Goal: Task Accomplishment & Management: Use online tool/utility

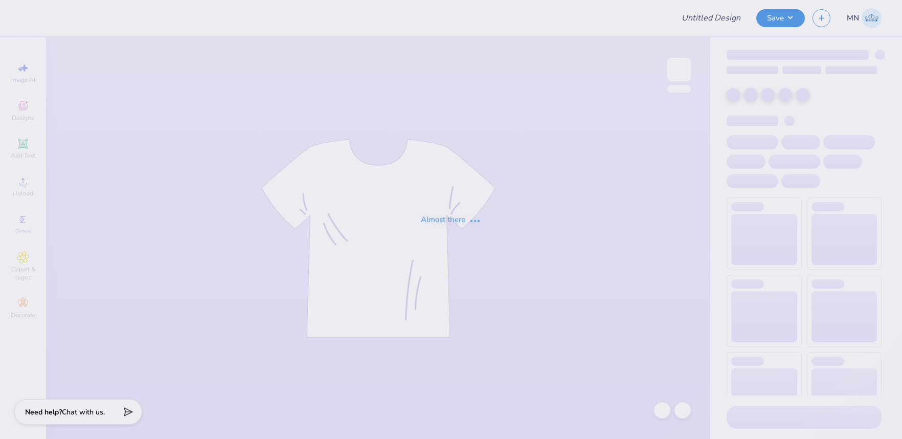
type input "UNL Pi Phi Senior Sets 2025"
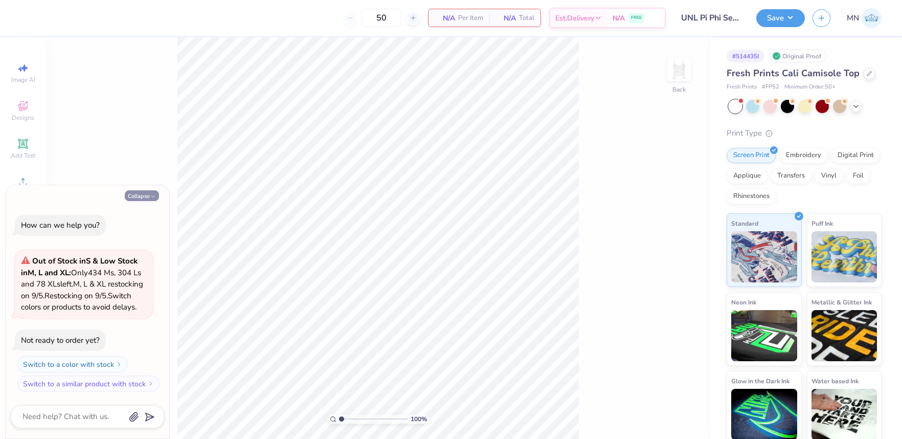
drag, startPoint x: 152, startPoint y: 181, endPoint x: 144, endPoint y: 182, distance: 8.7
click at [150, 193] on icon "button" at bounding box center [153, 196] width 6 height 6
type textarea "x"
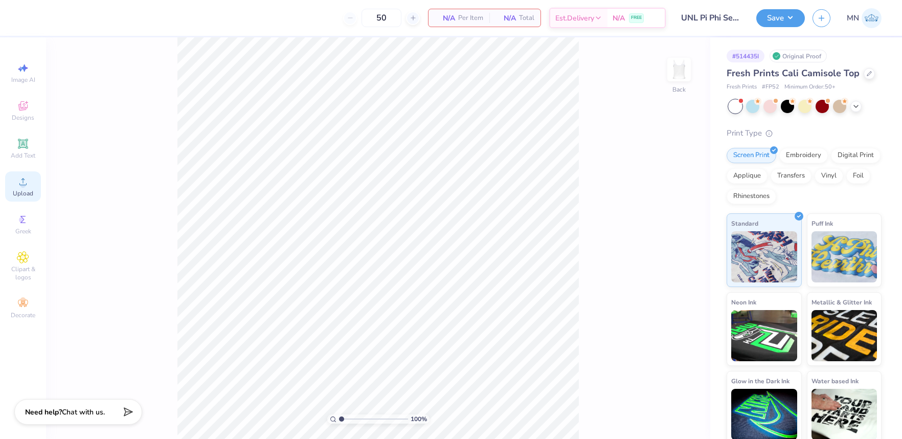
click at [27, 189] on div "Upload" at bounding box center [23, 186] width 36 height 30
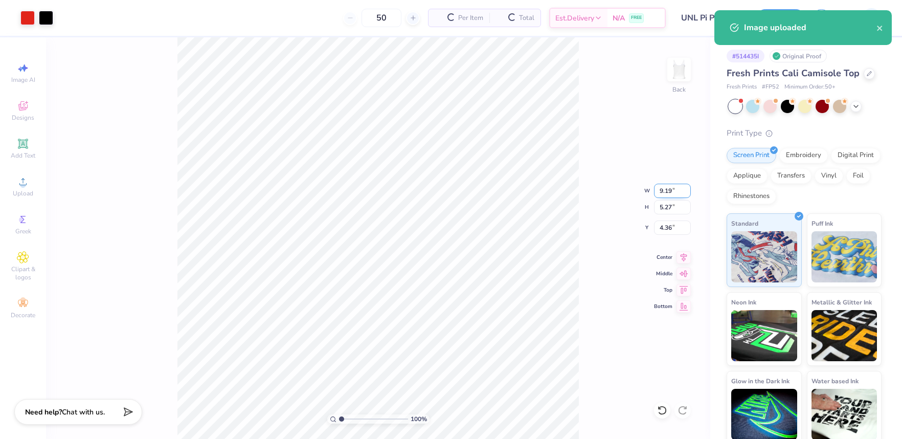
click at [663, 193] on input "9.19" at bounding box center [672, 190] width 37 height 14
type input "7.00"
type input "4.02"
click at [673, 227] on input "4.99" at bounding box center [672, 227] width 37 height 14
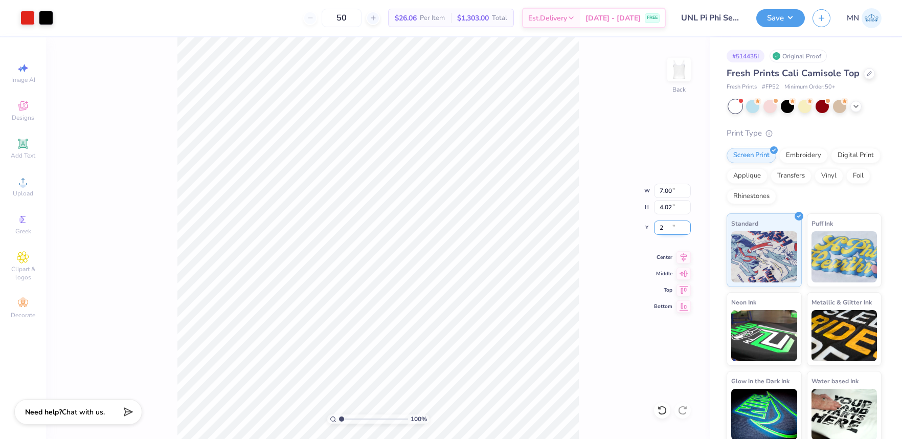
type input "2.00"
click at [593, 207] on div "100 % Back W 7.00 7.00 " H 4.02 4.02 " Y 2.00 2.00 " Center Middle Top Bottom" at bounding box center [378, 237] width 664 height 401
drag, startPoint x: 781, startPoint y: 22, endPoint x: 786, endPoint y: 27, distance: 6.5
click at [781, 23] on button "Save" at bounding box center [780, 18] width 49 height 18
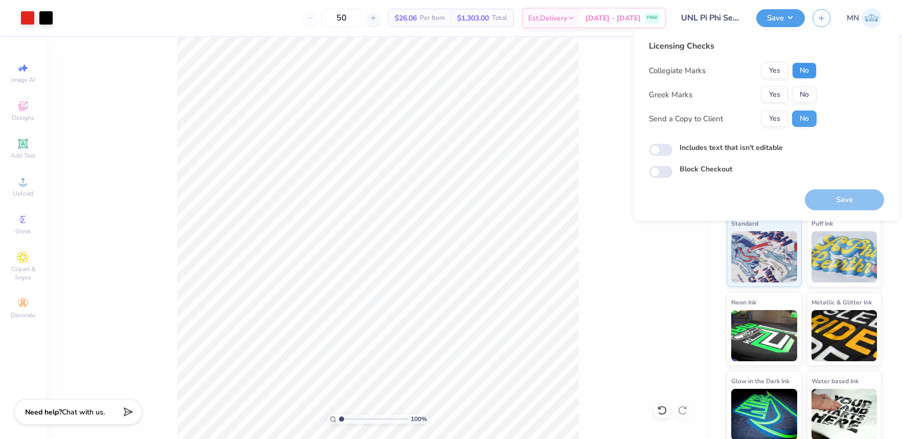
click at [810, 70] on button "No" at bounding box center [804, 70] width 25 height 16
drag, startPoint x: 805, startPoint y: 91, endPoint x: 805, endPoint y: 107, distance: 15.3
click at [804, 91] on button "No" at bounding box center [804, 94] width 25 height 16
drag, startPoint x: 832, startPoint y: 190, endPoint x: 787, endPoint y: 152, distance: 59.2
click at [832, 190] on button "Save" at bounding box center [843, 199] width 79 height 21
